Goal: Information Seeking & Learning: Learn about a topic

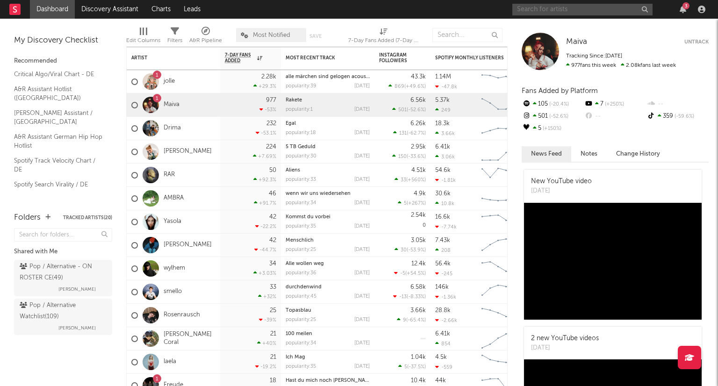
click at [577, 10] on input "text" at bounding box center [582, 10] width 140 height 12
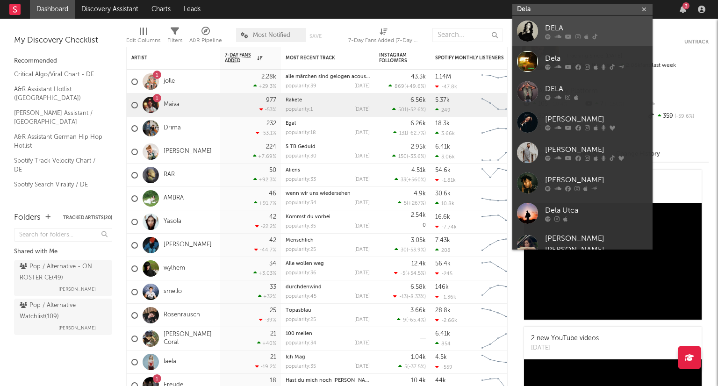
type input "Dela"
click at [567, 26] on div "DELA" at bounding box center [596, 27] width 103 height 11
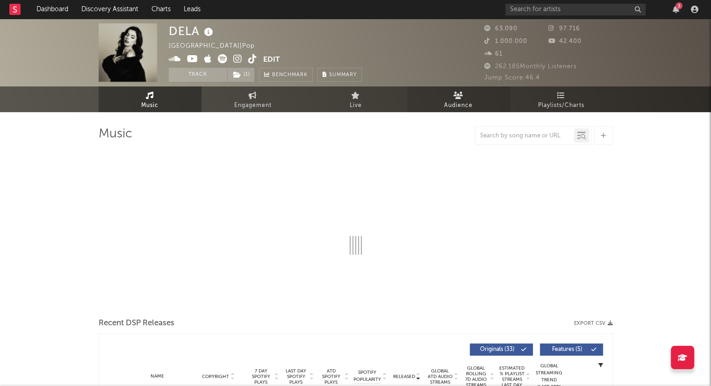
select select "6m"
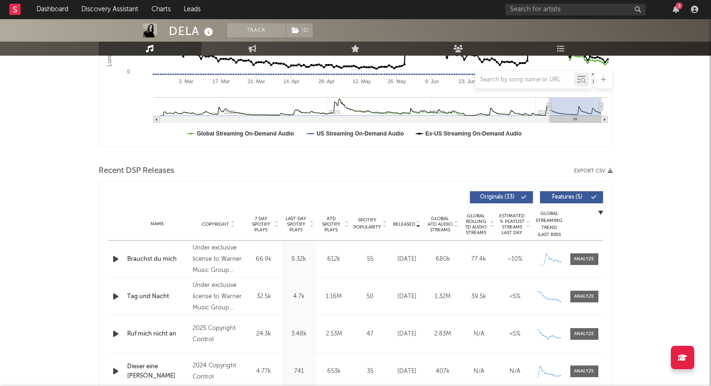
scroll to position [234, 0]
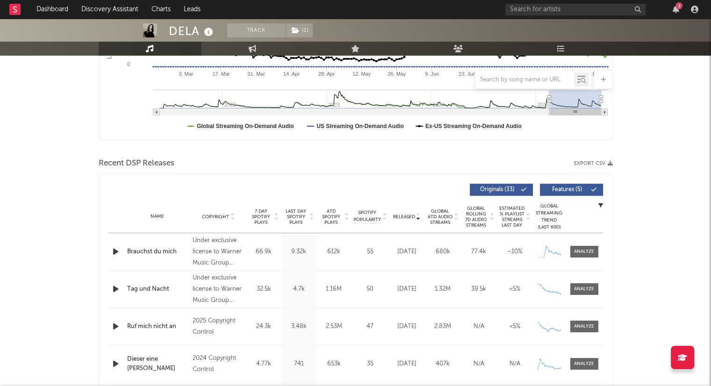
click at [112, 251] on icon "button" at bounding box center [116, 252] width 10 height 12
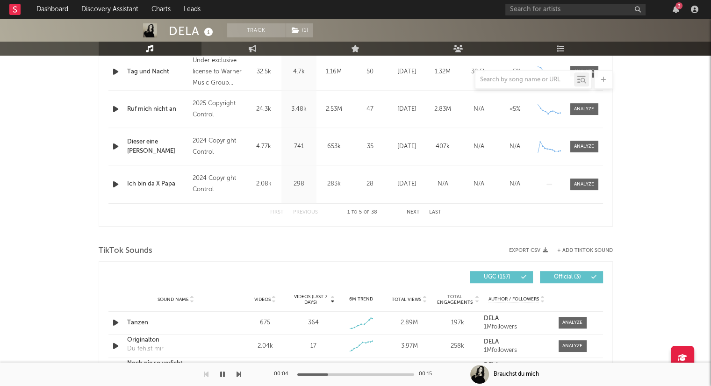
scroll to position [374, 0]
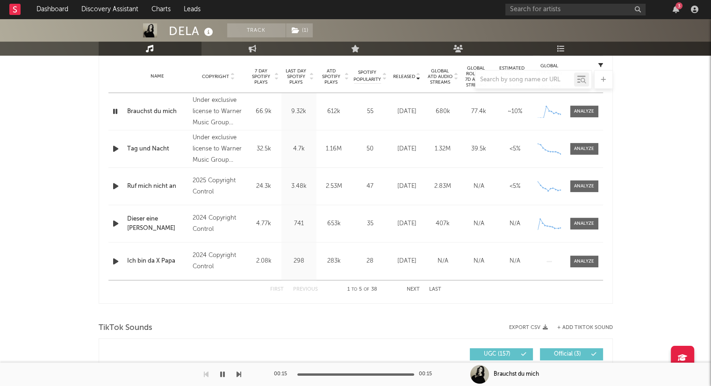
click at [116, 150] on icon "button" at bounding box center [116, 149] width 10 height 12
click at [114, 186] on icon "button" at bounding box center [116, 186] width 10 height 12
click at [411, 290] on button "Next" at bounding box center [412, 289] width 13 height 5
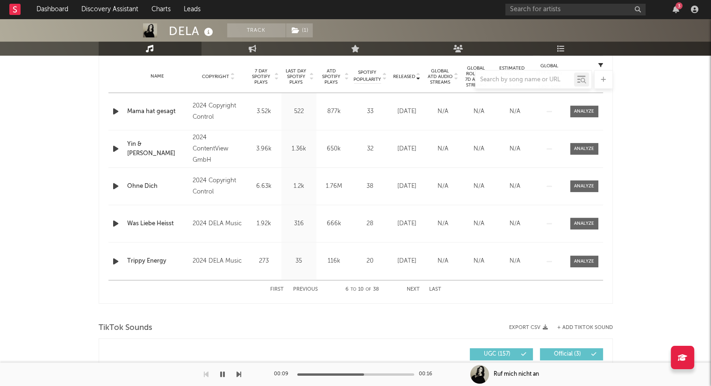
click at [411, 290] on button "Next" at bounding box center [412, 289] width 13 height 5
click at [417, 291] on button "Next" at bounding box center [412, 289] width 13 height 5
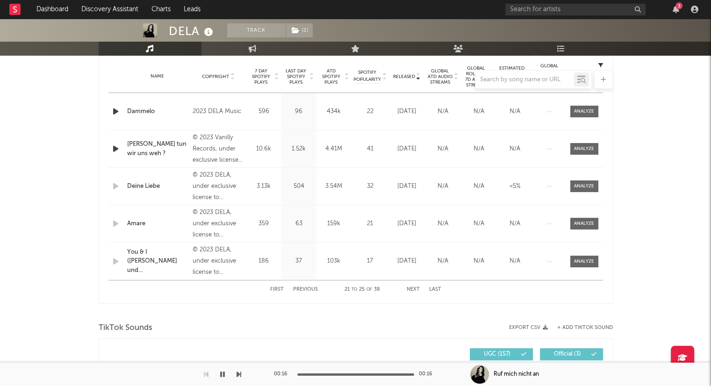
click at [413, 289] on button "Next" at bounding box center [412, 289] width 13 height 5
click at [437, 287] on button "Last" at bounding box center [435, 289] width 12 height 5
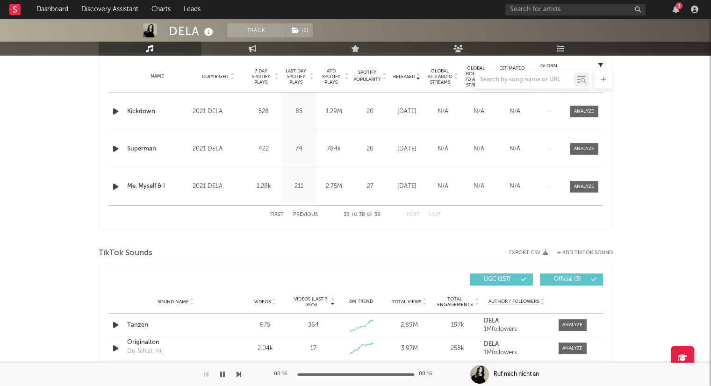
click at [118, 185] on icon "button" at bounding box center [116, 187] width 10 height 12
click at [308, 214] on button "Previous" at bounding box center [305, 214] width 25 height 5
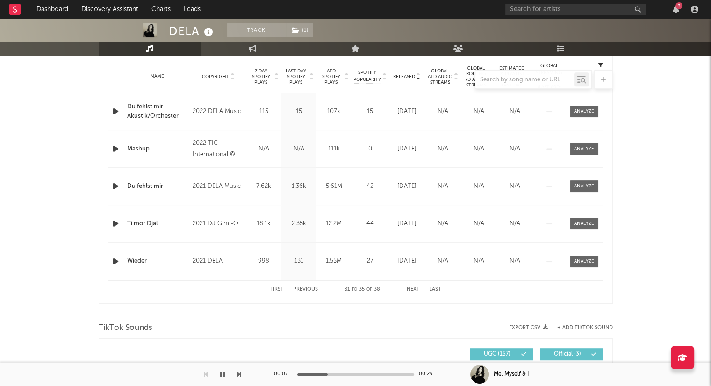
click at [307, 288] on button "Previous" at bounding box center [305, 289] width 25 height 5
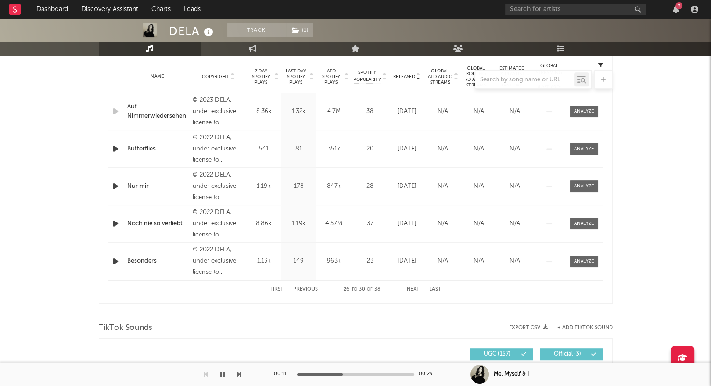
click at [112, 222] on icon "button" at bounding box center [116, 224] width 10 height 12
click at [302, 285] on div "First Previous 26 to 30 of 38 Next Last" at bounding box center [355, 289] width 171 height 18
click at [303, 287] on button "Previous" at bounding box center [305, 289] width 25 height 5
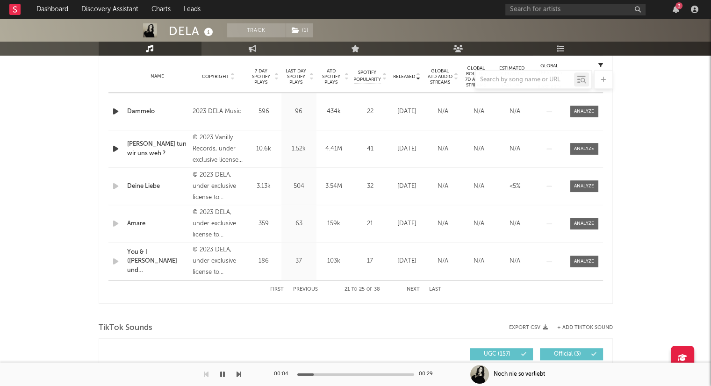
click at [303, 287] on button "Previous" at bounding box center [305, 289] width 25 height 5
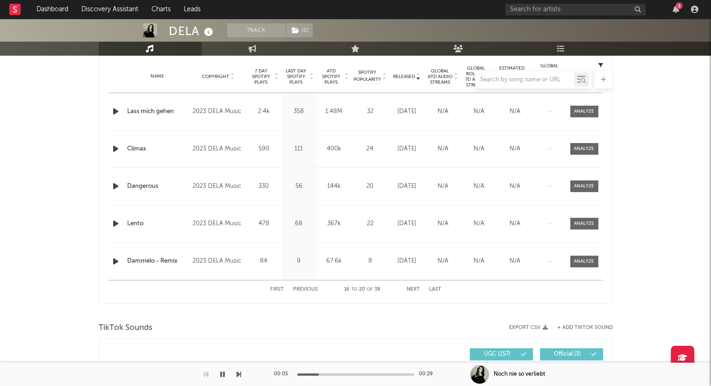
click at [303, 287] on button "Previous" at bounding box center [305, 289] width 25 height 5
click at [301, 285] on div "First Previous 11 to 15 of 38 Next Last" at bounding box center [355, 289] width 171 height 18
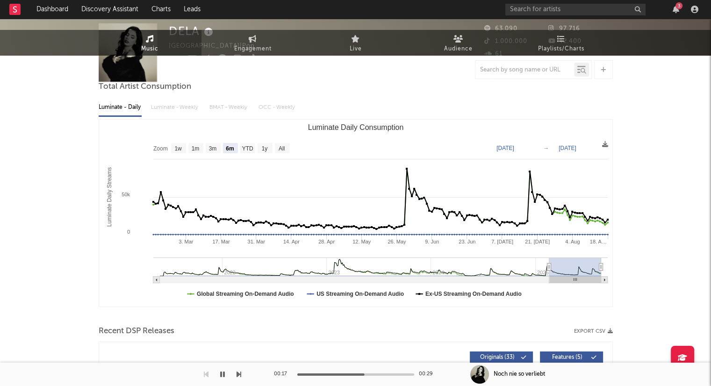
scroll to position [0, 0]
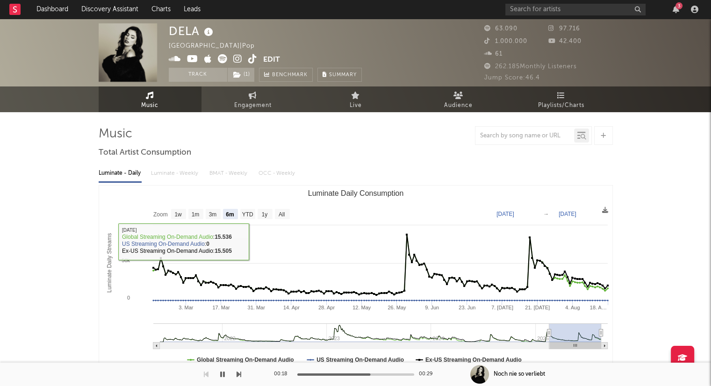
click at [262, 85] on div "DELA [GEOGRAPHIC_DATA] | Pop Edit Track ( 1 ) Benchmark Summary 63.090 97.716 1…" at bounding box center [355, 53] width 711 height 68
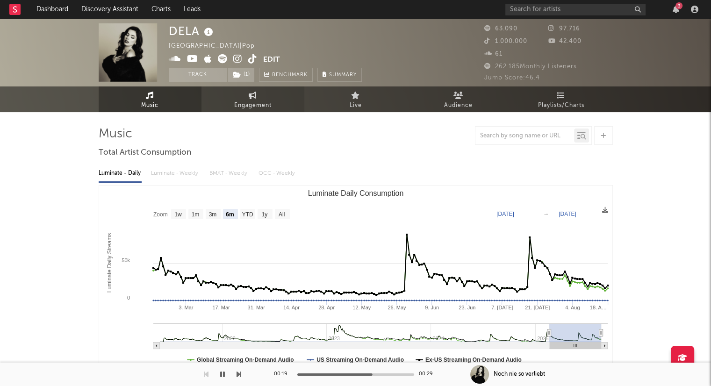
click at [269, 88] on link "Engagement" at bounding box center [252, 99] width 103 height 26
select select "1w"
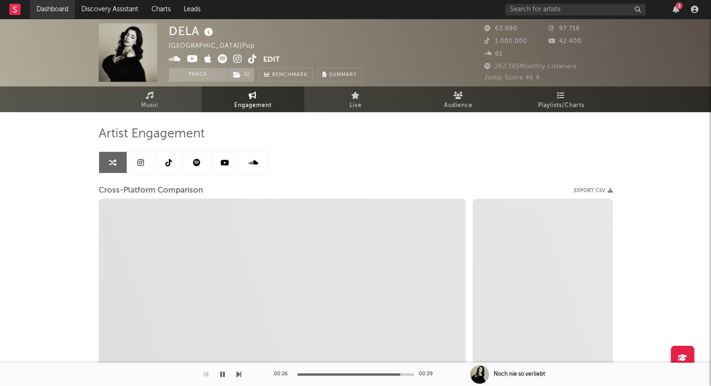
click at [62, 9] on link "Dashboard" at bounding box center [52, 9] width 45 height 19
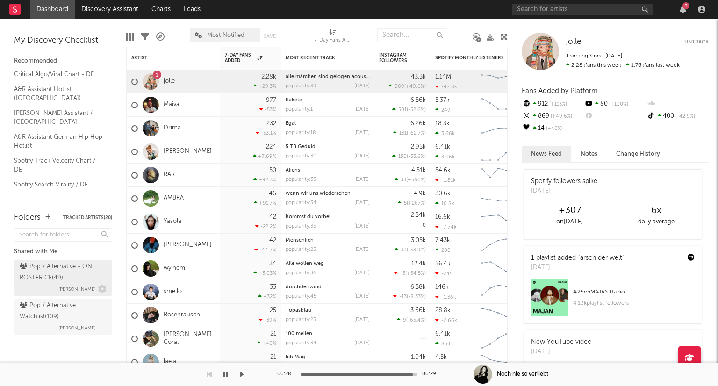
click at [82, 273] on div "Pop / Alternative - ON ROSTER CE ( 49 )" at bounding box center [62, 272] width 85 height 22
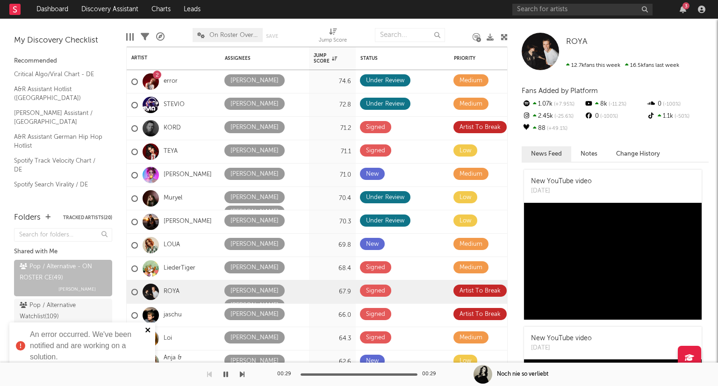
click at [146, 328] on icon "close" at bounding box center [148, 329] width 7 height 7
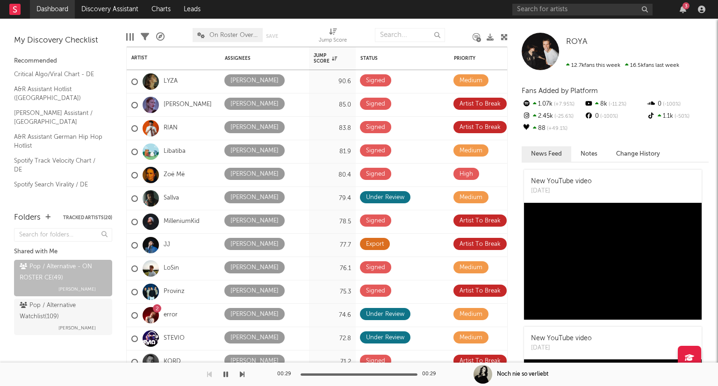
click at [53, 8] on link "Dashboard" at bounding box center [52, 9] width 45 height 19
